Goal: Check status: Check status

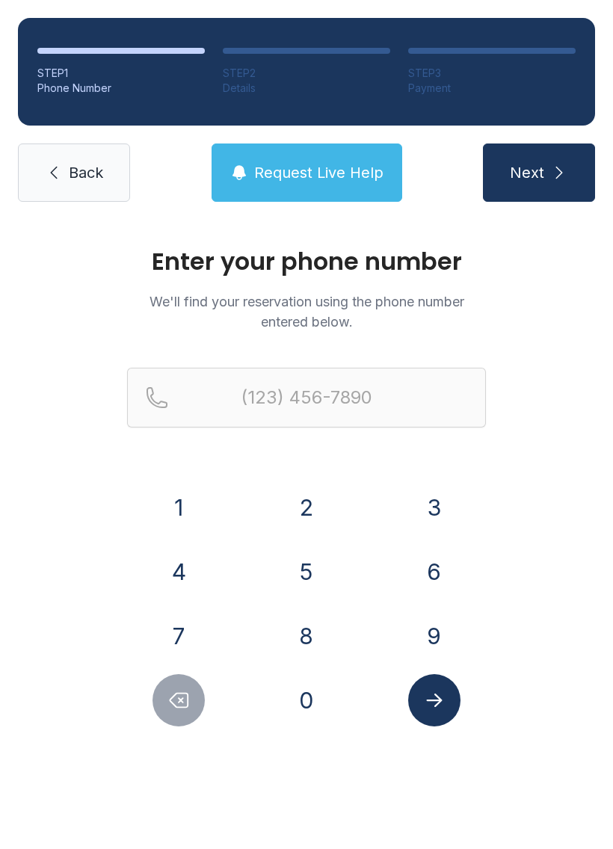
click at [435, 635] on button "9" at bounding box center [434, 636] width 52 height 52
click at [176, 636] on button "7" at bounding box center [179, 636] width 52 height 52
click at [440, 638] on button "9" at bounding box center [434, 636] width 52 height 52
click at [415, 583] on button "6" at bounding box center [434, 572] width 52 height 52
click at [188, 634] on button "7" at bounding box center [179, 636] width 52 height 52
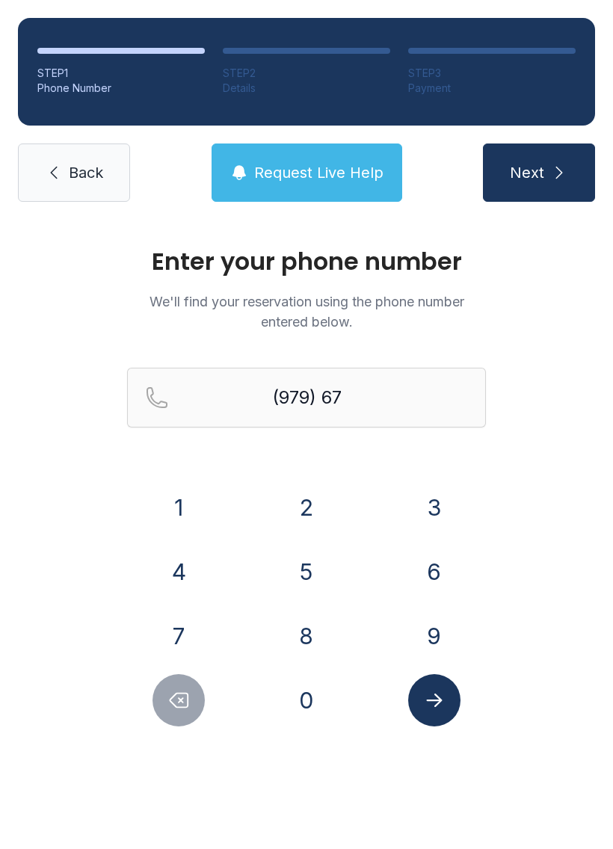
click at [442, 567] on button "6" at bounding box center [434, 572] width 52 height 52
click at [177, 507] on button "1" at bounding box center [179, 508] width 52 height 52
click at [186, 566] on button "4" at bounding box center [179, 572] width 52 height 52
click at [304, 701] on button "0" at bounding box center [306, 700] width 52 height 52
click at [182, 494] on button "1" at bounding box center [179, 508] width 52 height 52
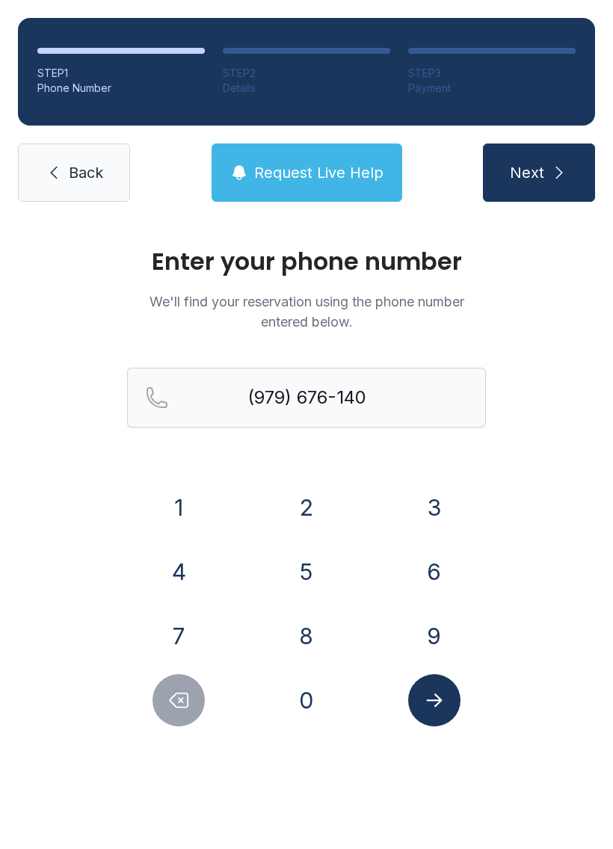
type input "[PHONE_NUMBER]"
click at [435, 694] on icon "Submit lookup form" at bounding box center [434, 700] width 22 height 22
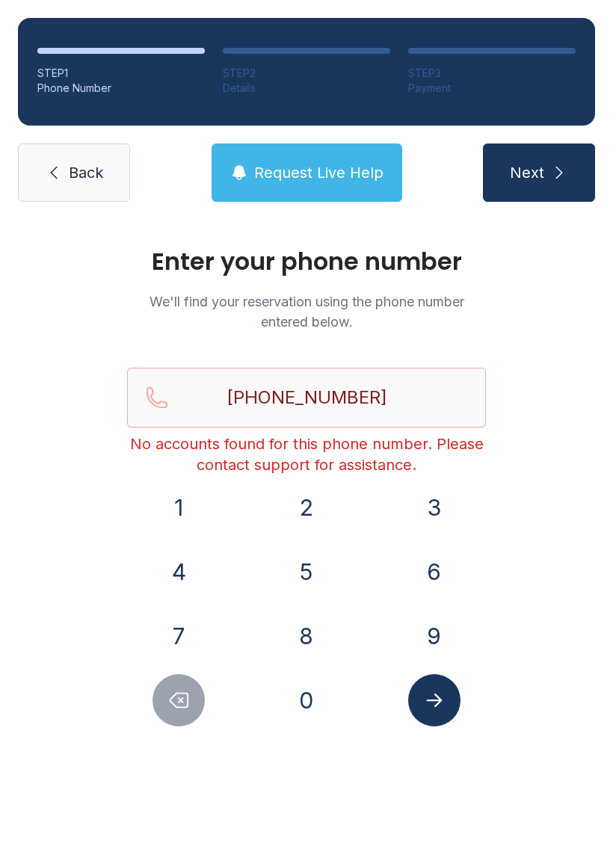
click at [434, 698] on icon "Submit lookup form" at bounding box center [434, 700] width 22 height 22
